Goal: Task Accomplishment & Management: Use online tool/utility

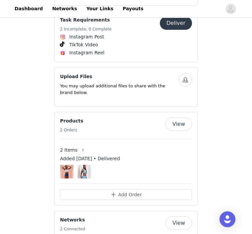
scroll to position [487, 0]
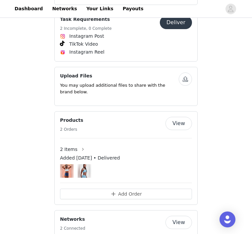
click at [140, 189] on button "Add Order" at bounding box center [126, 194] width 132 height 11
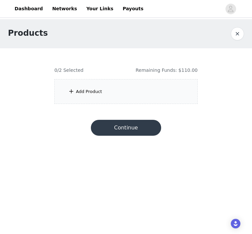
click at [167, 87] on div "Add Product" at bounding box center [125, 91] width 143 height 25
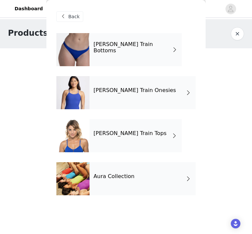
click at [187, 178] on span at bounding box center [188, 179] width 7 height 8
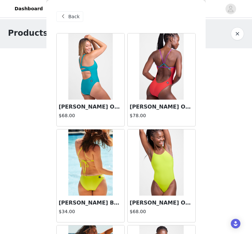
click at [167, 85] on img at bounding box center [161, 66] width 44 height 66
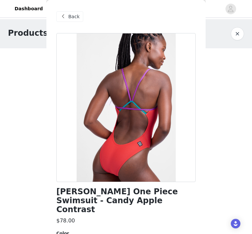
click at [237, 34] on button "button" at bounding box center [236, 33] width 13 height 13
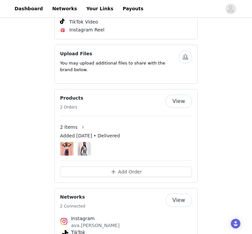
scroll to position [597, 0]
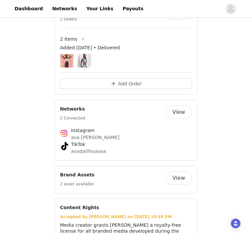
click at [181, 79] on button "Add Order" at bounding box center [126, 84] width 132 height 11
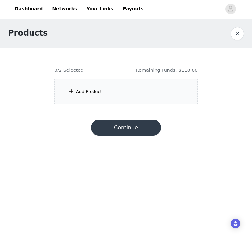
click at [176, 90] on div "Add Product" at bounding box center [125, 91] width 143 height 25
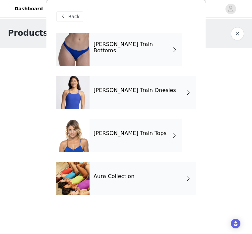
click at [139, 178] on div "Aura Collection" at bounding box center [142, 178] width 106 height 33
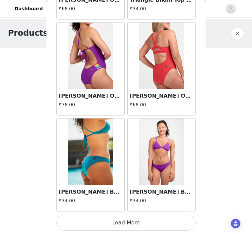
click at [154, 220] on button "Load More" at bounding box center [125, 223] width 139 height 16
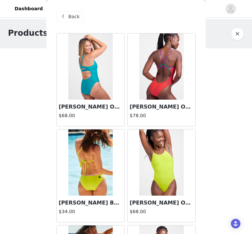
click at [76, 21] on div "Back" at bounding box center [69, 16] width 27 height 11
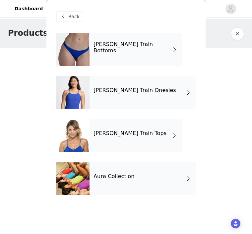
click at [154, 93] on div "JOLYN Train Onesies" at bounding box center [142, 92] width 106 height 33
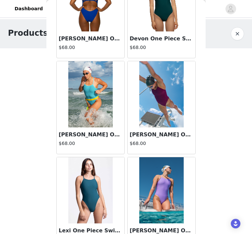
scroll to position [384, 0]
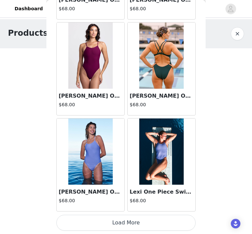
click at [136, 219] on button "Load More" at bounding box center [125, 223] width 139 height 16
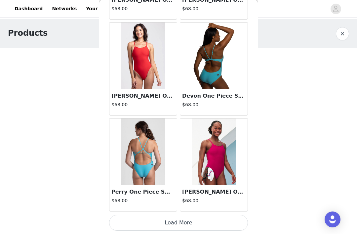
scroll to position [1739, 0]
click at [219, 219] on button "Load More" at bounding box center [178, 223] width 139 height 16
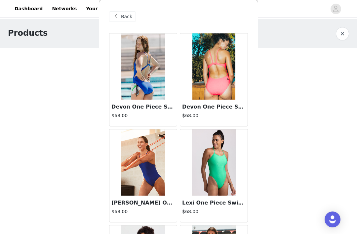
scroll to position [0, 0]
click at [131, 18] on span "Back" at bounding box center [126, 16] width 11 height 7
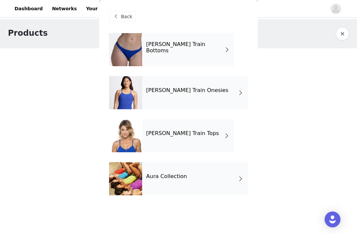
click at [219, 134] on div "JOLYN Train Tops" at bounding box center [188, 135] width 92 height 33
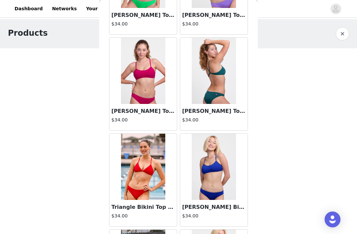
scroll to position [476, 0]
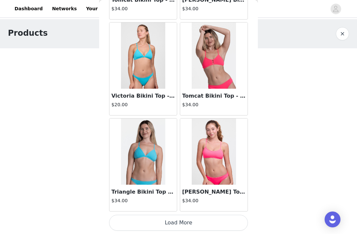
click at [222, 220] on button "Load More" at bounding box center [178, 223] width 139 height 16
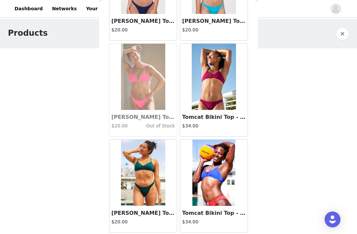
scroll to position [1621, 0]
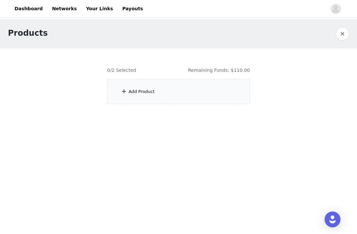
click at [236, 94] on div at bounding box center [178, 80] width 159 height 64
click at [158, 91] on div at bounding box center [178, 80] width 159 height 64
click at [289, 83] on div "Products 0/2 Selected Remaining Funds: $110.00 Add Product" at bounding box center [178, 65] width 357 height 93
click at [228, 87] on div at bounding box center [178, 80] width 159 height 64
click at [151, 91] on div at bounding box center [178, 80] width 159 height 64
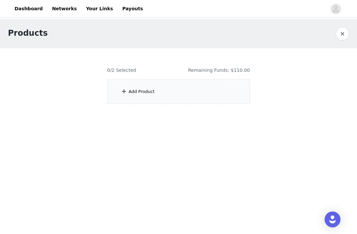
click at [226, 98] on div at bounding box center [178, 80] width 159 height 64
click at [148, 87] on div at bounding box center [178, 80] width 159 height 64
click at [225, 85] on div at bounding box center [178, 80] width 159 height 64
click at [227, 93] on div at bounding box center [178, 80] width 159 height 64
click at [345, 35] on button "button" at bounding box center [342, 33] width 13 height 13
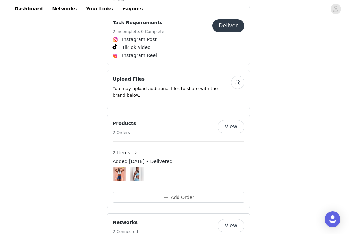
scroll to position [484, 0]
click at [214, 192] on button "Add Order" at bounding box center [179, 197] width 132 height 11
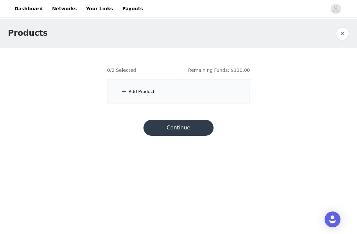
click at [231, 99] on div "Add Product" at bounding box center [178, 91] width 143 height 25
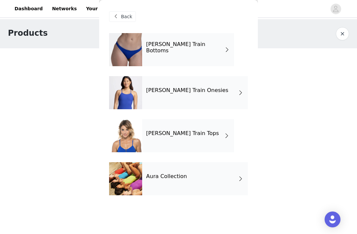
click at [226, 135] on span at bounding box center [227, 136] width 7 height 8
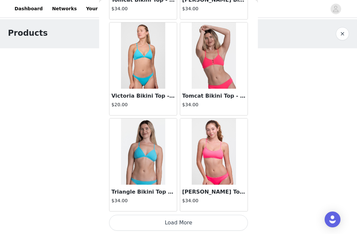
click at [205, 220] on button "Load More" at bounding box center [178, 223] width 139 height 16
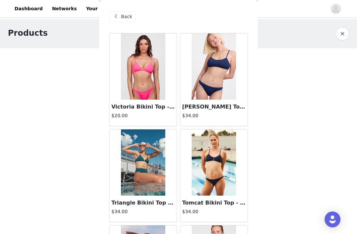
click at [344, 35] on button "button" at bounding box center [342, 33] width 13 height 13
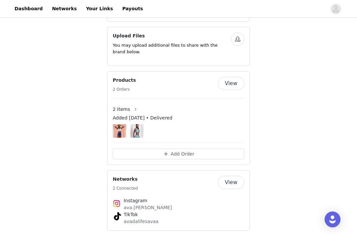
scroll to position [534, 0]
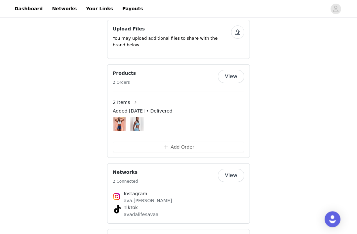
click at [228, 142] on button "Add Order" at bounding box center [179, 147] width 132 height 11
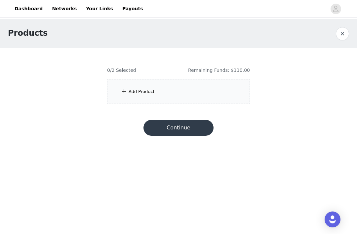
click at [229, 89] on div "Add Product" at bounding box center [178, 91] width 143 height 25
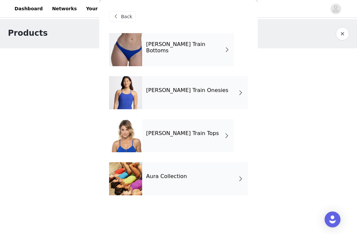
click at [204, 54] on div "JOLYN Train Bottoms" at bounding box center [188, 49] width 92 height 33
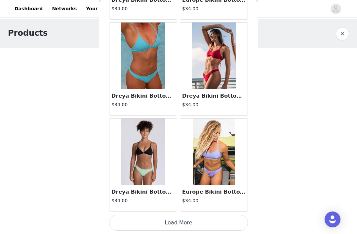
scroll to position [779, 0]
click at [203, 222] on button "Load More" at bounding box center [178, 223] width 139 height 16
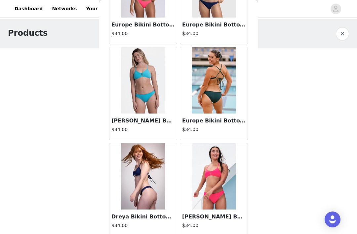
scroll to position [428, 0]
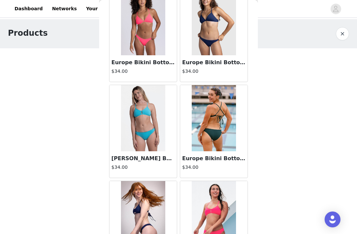
click at [344, 39] on button "button" at bounding box center [342, 33] width 13 height 13
